Goal: Task Accomplishment & Management: Manage account settings

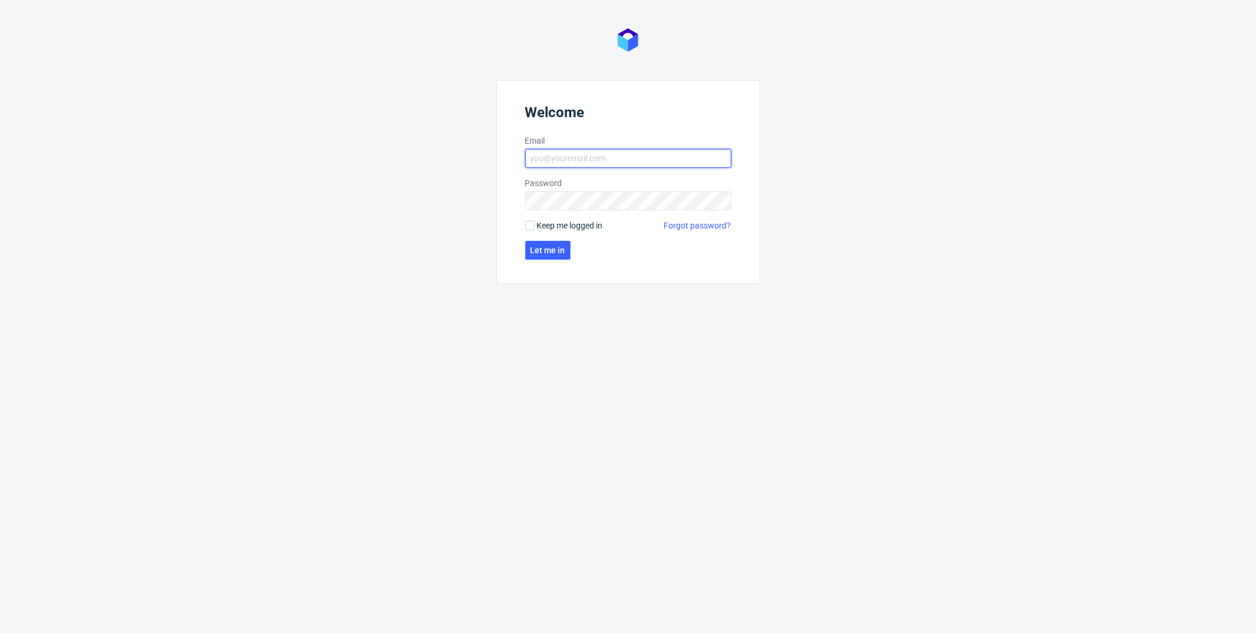
click at [606, 152] on input "Email" at bounding box center [628, 158] width 206 height 19
type input "[PERSON_NAME][EMAIL_ADDRESS][PERSON_NAME][DOMAIN_NAME]"
click at [572, 225] on span "Keep me logged in" at bounding box center [570, 226] width 66 height 12
click at [535, 225] on input "Keep me logged in" at bounding box center [529, 225] width 9 height 9
checkbox input "true"
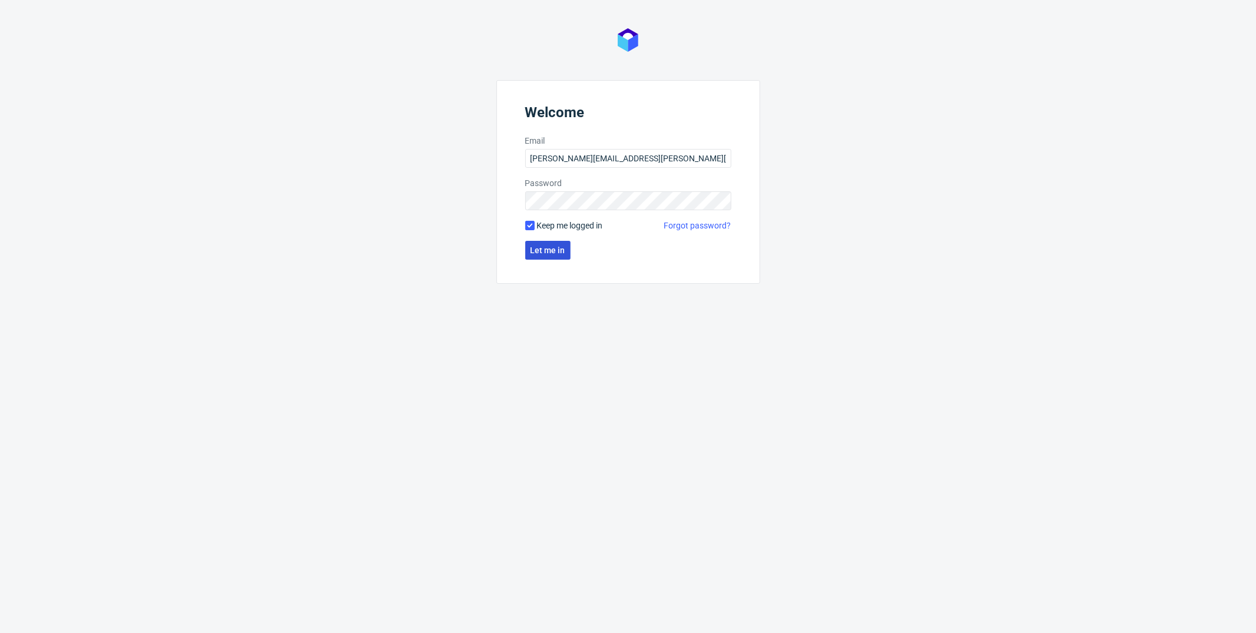
click at [557, 241] on button "Let me in" at bounding box center [547, 250] width 45 height 19
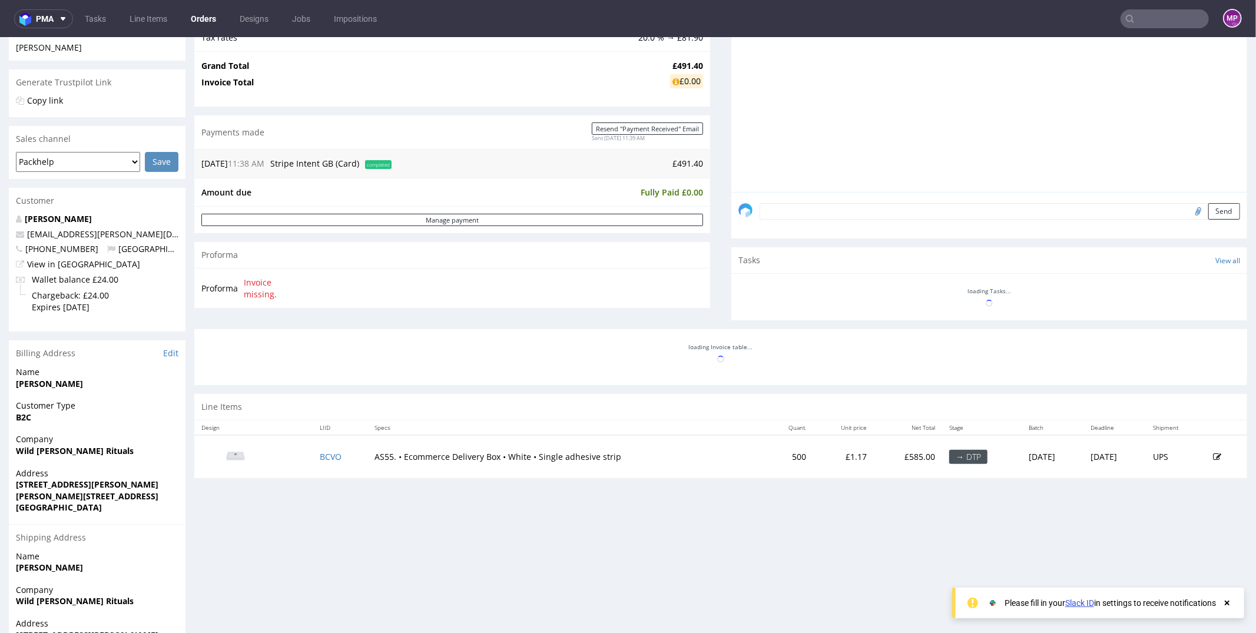
scroll to position [217, 0]
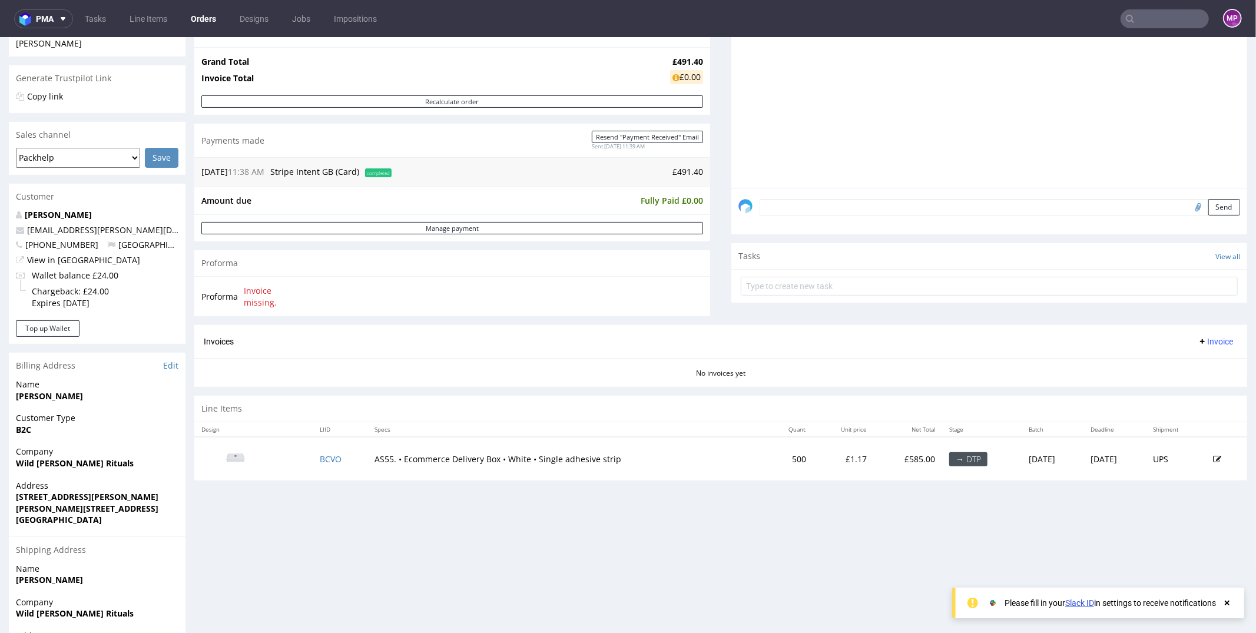
click at [70, 462] on strong "Wild [PERSON_NAME] Rituals" at bounding box center [75, 462] width 118 height 11
copy strong "Wild [PERSON_NAME] Rituals"
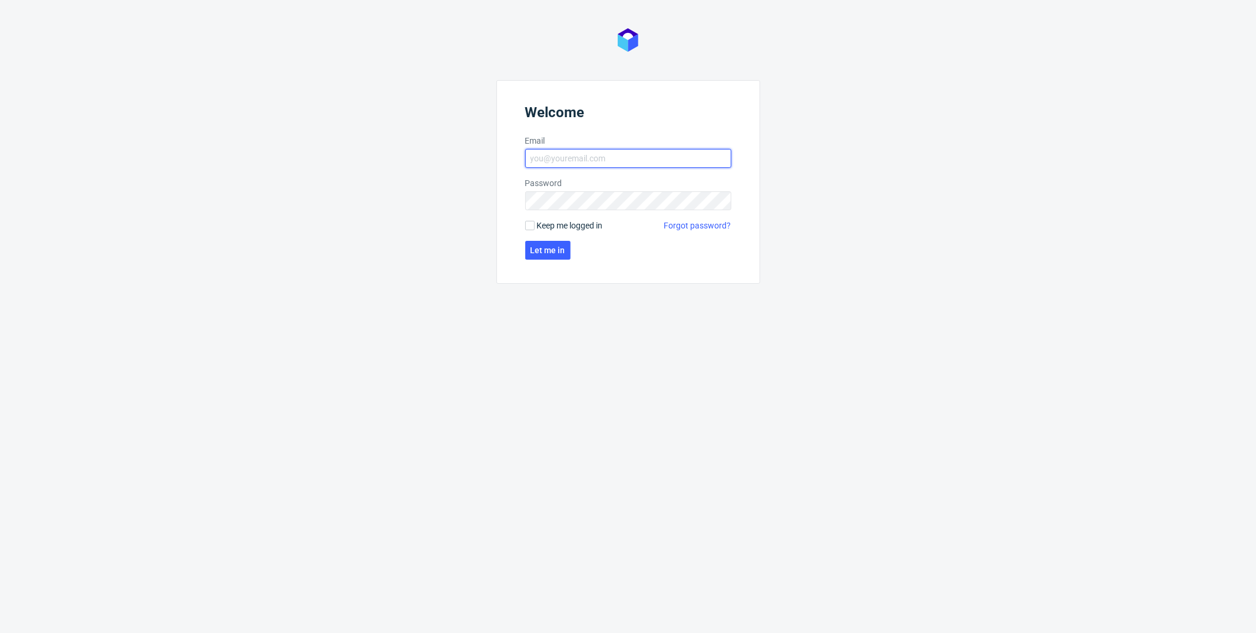
click at [647, 166] on input "Email" at bounding box center [628, 158] width 206 height 19
type input "[PERSON_NAME][EMAIL_ADDRESS][PERSON_NAME][DOMAIN_NAME]"
click at [535, 226] on label "Keep me logged in" at bounding box center [564, 226] width 78 height 12
click at [535, 226] on input "Keep me logged in" at bounding box center [529, 225] width 9 height 9
checkbox input "true"
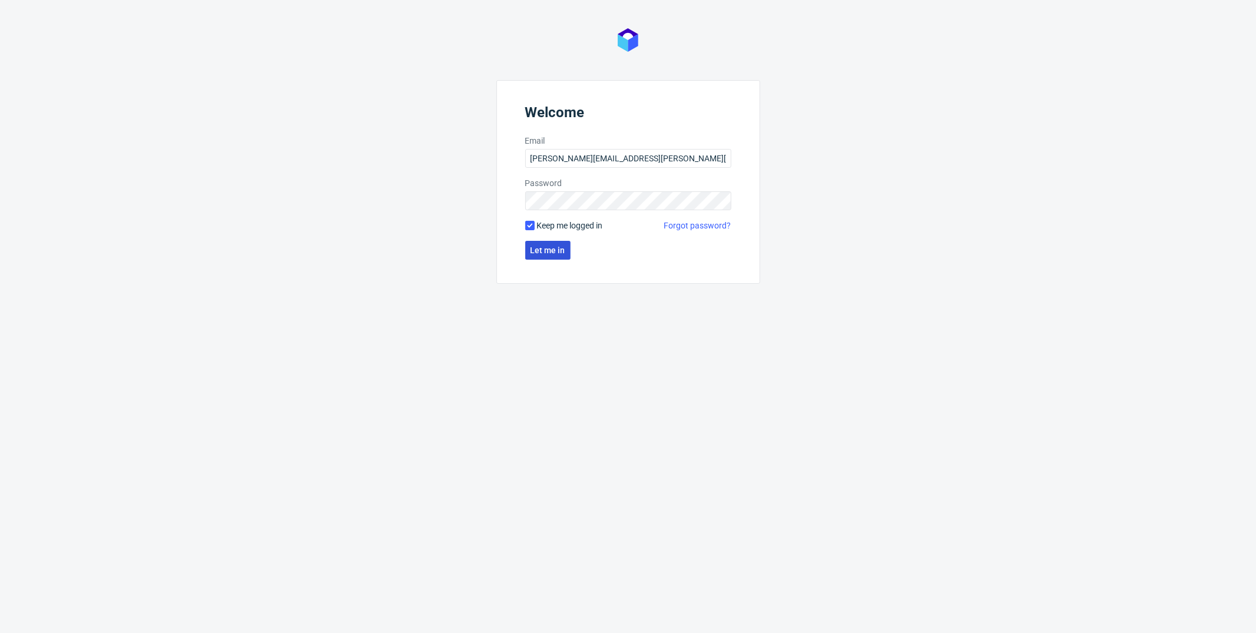
click at [543, 246] on span "Let me in" at bounding box center [548, 250] width 35 height 8
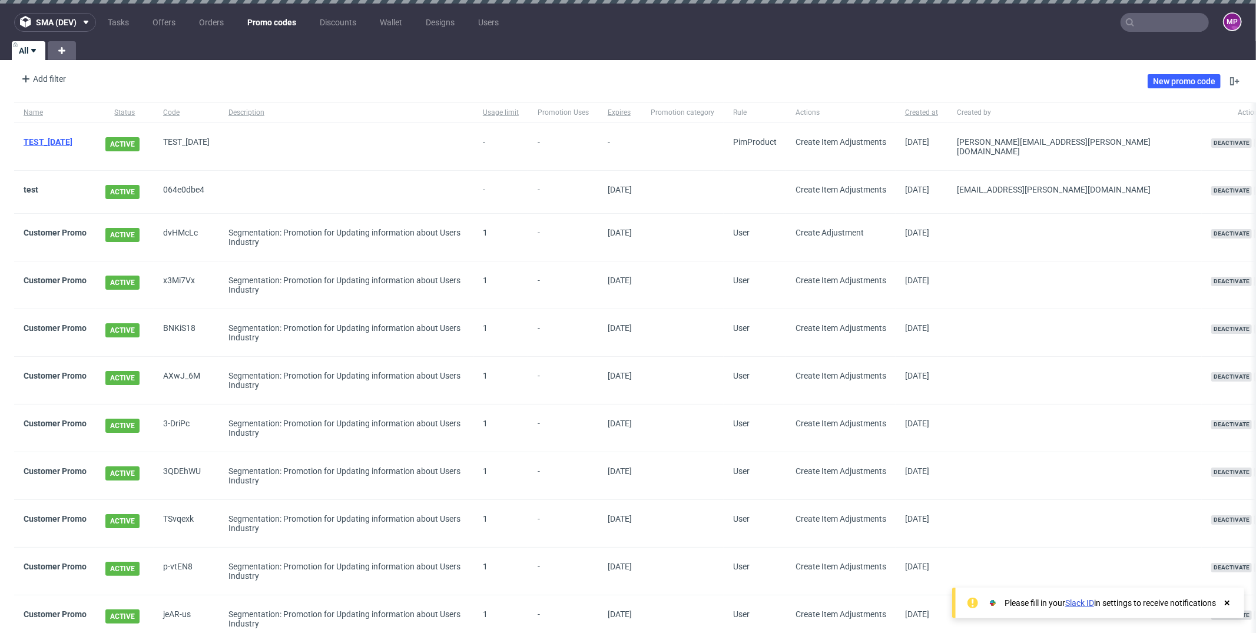
click at [42, 140] on link "TEST_PASKO" at bounding box center [48, 141] width 49 height 9
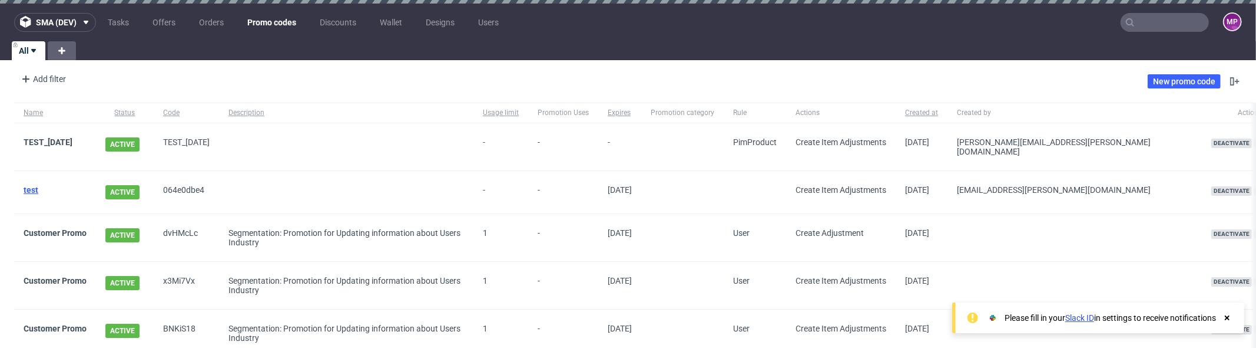
click at [32, 185] on link "test" at bounding box center [31, 189] width 15 height 9
click at [62, 138] on link "TEST_PASKO" at bounding box center [48, 141] width 49 height 9
